Goal: Task Accomplishment & Management: Manage account settings

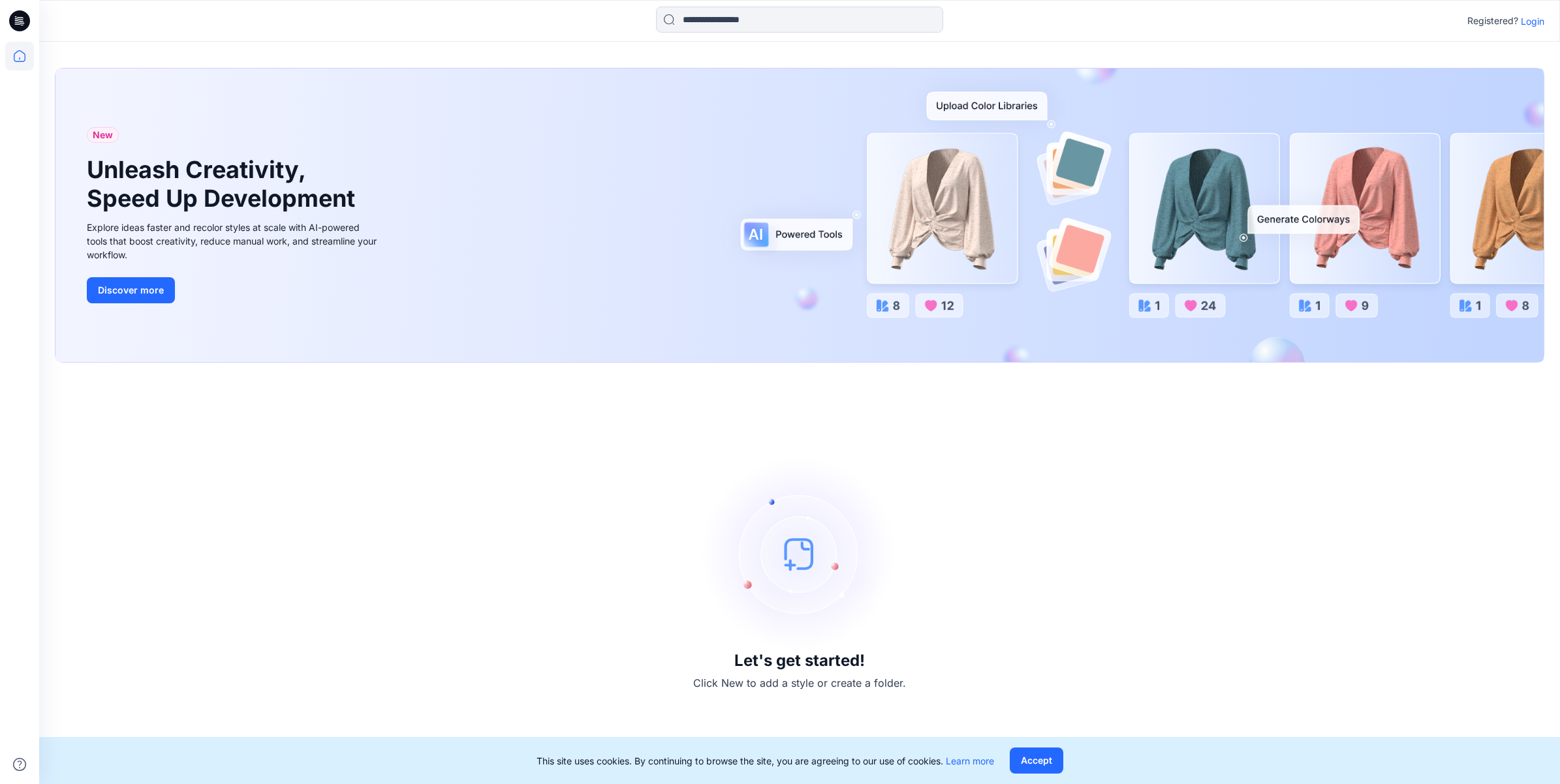
click at [1539, 24] on p "Login" at bounding box center [1533, 21] width 24 height 13
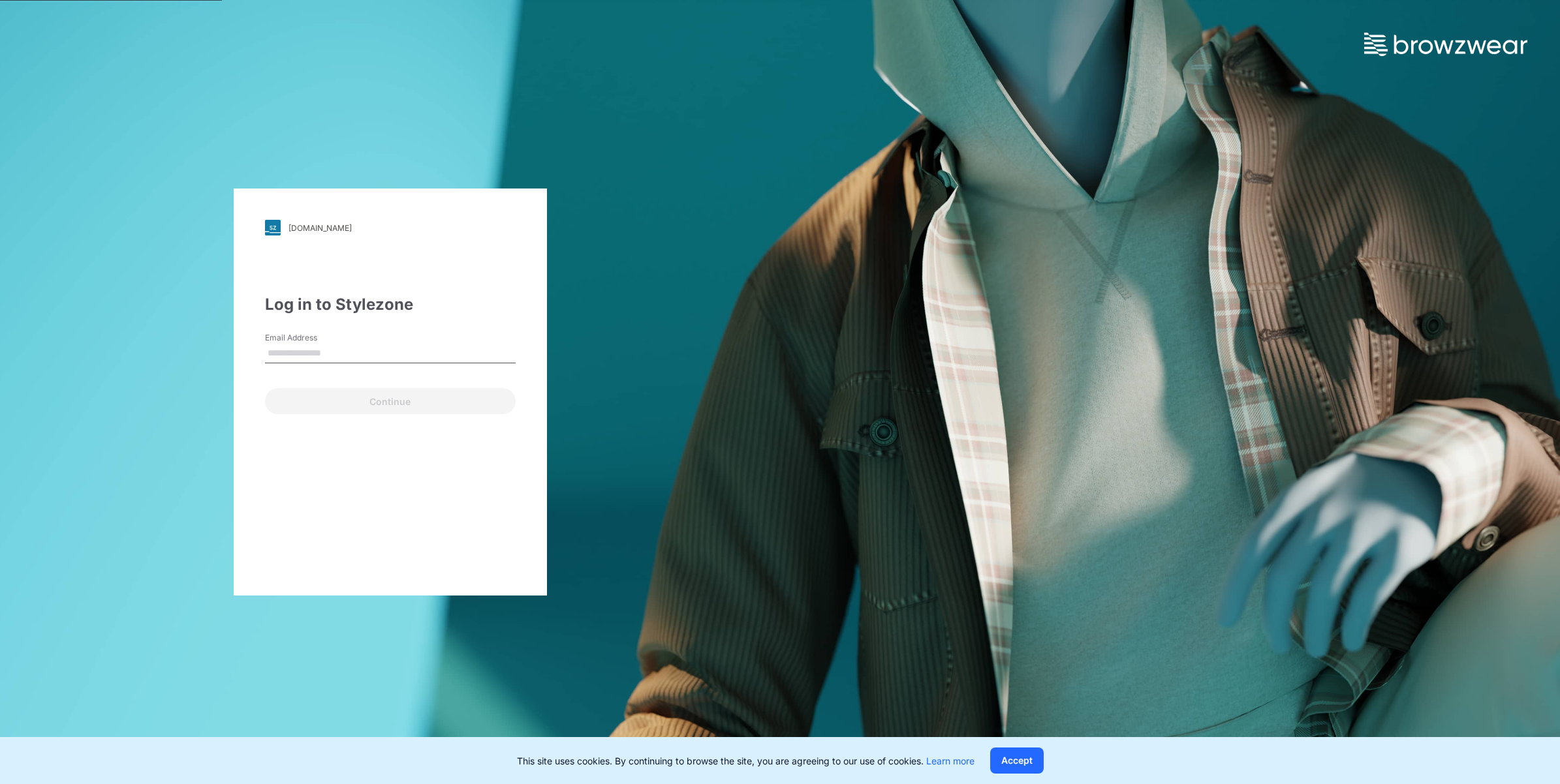
click at [422, 344] on input "Email Address" at bounding box center [391, 353] width 251 height 20
type input "**********"
click at [357, 402] on button "Continue" at bounding box center [391, 401] width 251 height 26
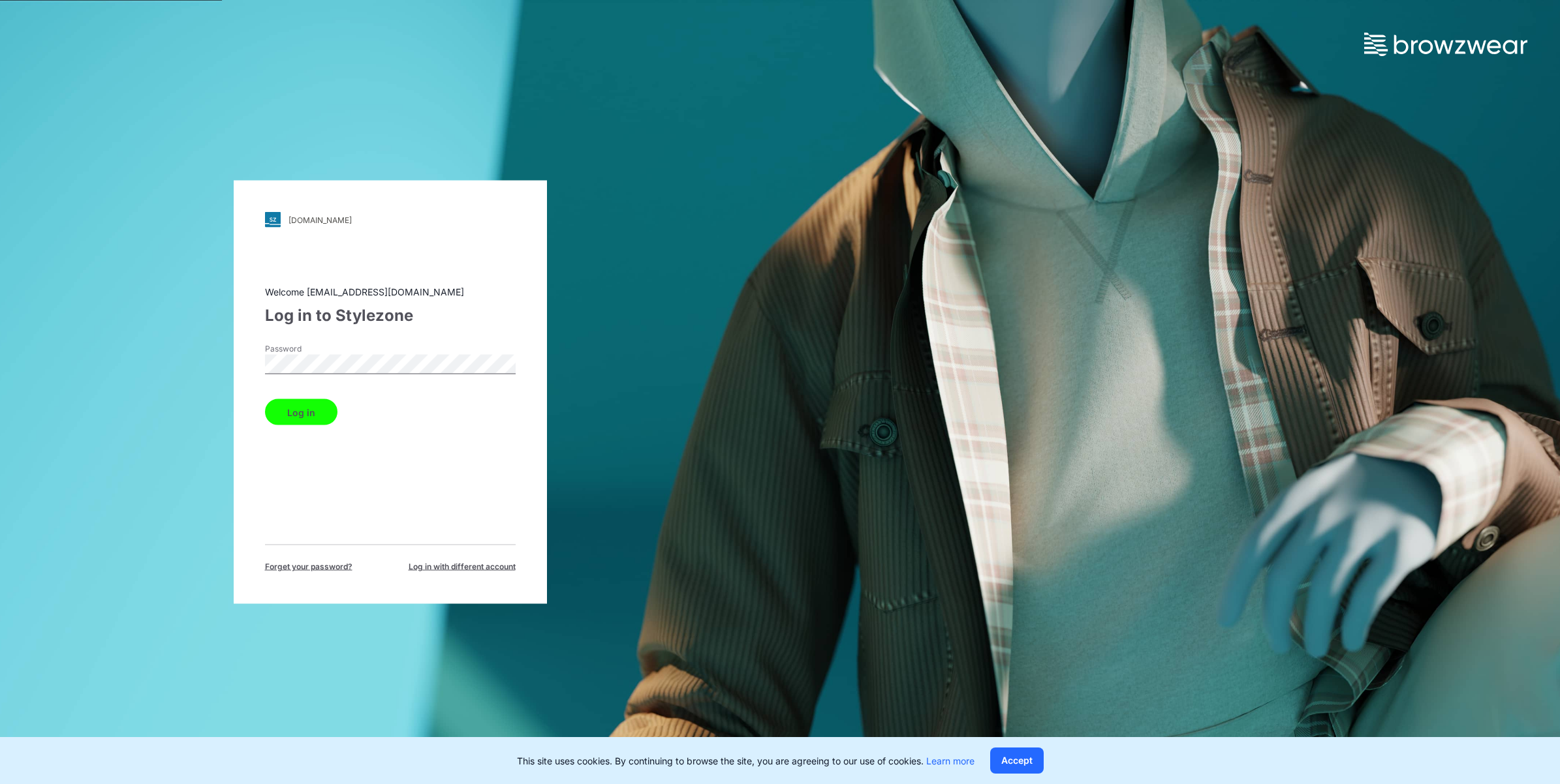
click at [308, 412] on button "Log in" at bounding box center [301, 412] width 72 height 26
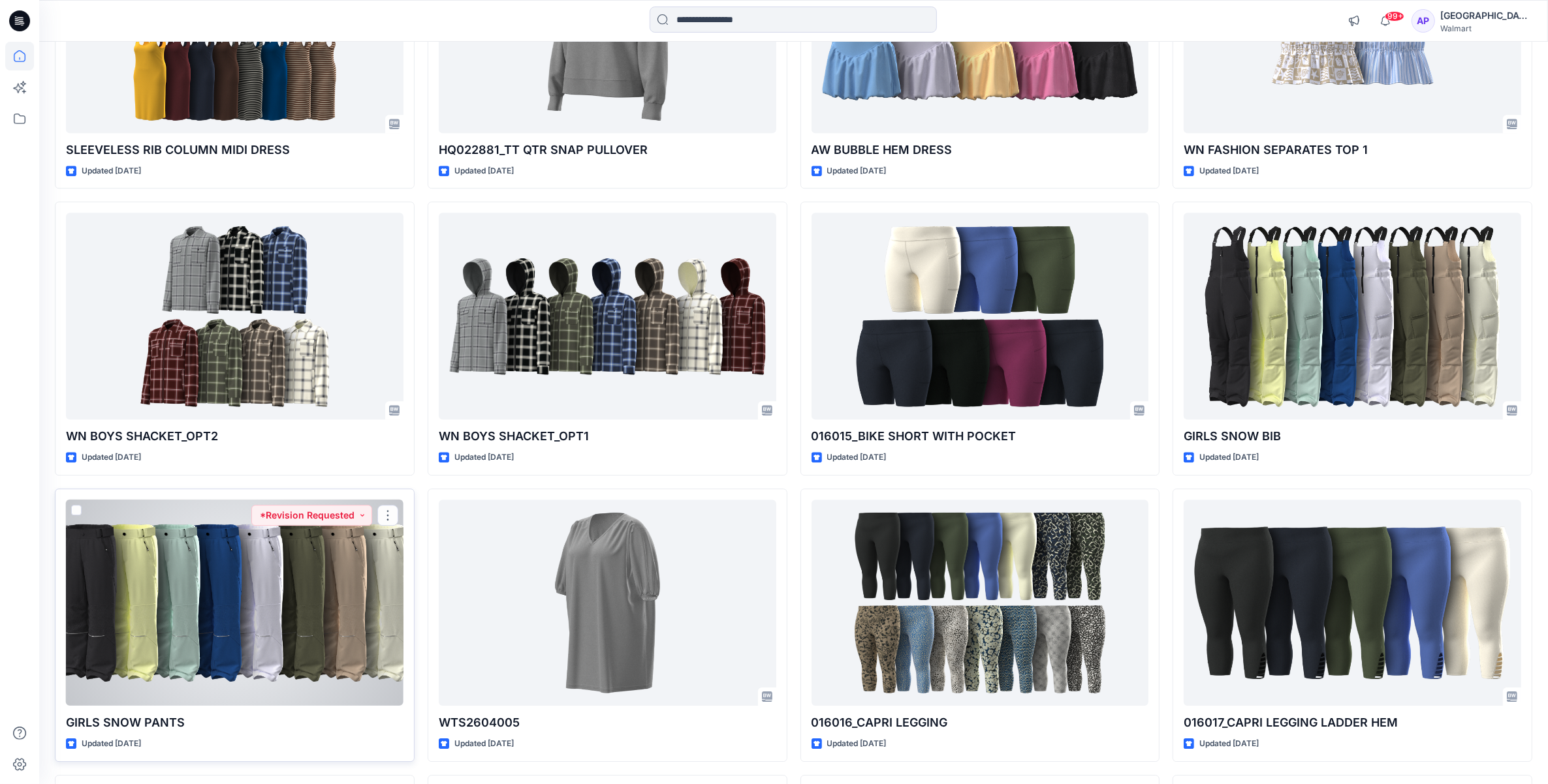
scroll to position [5015, 0]
